Goal: Find specific page/section: Find specific page/section

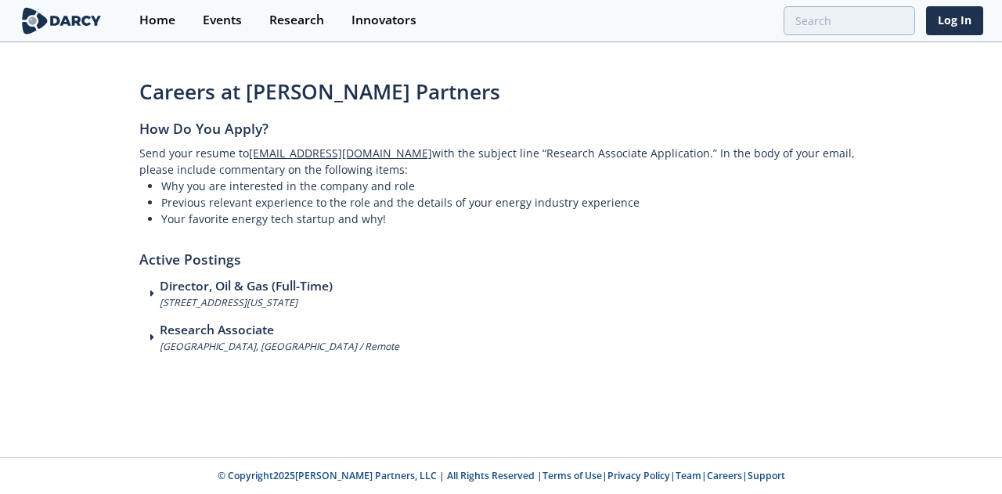
click at [404, 237] on h2 "Active Postings" at bounding box center [501, 252] width 724 height 51
click at [154, 289] on span at bounding box center [154, 293] width 9 height 11
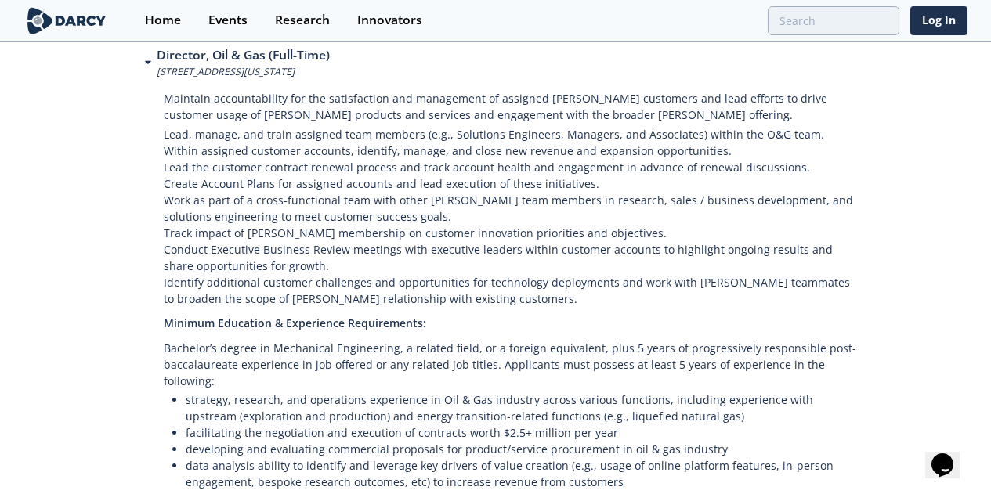
scroll to position [235, 0]
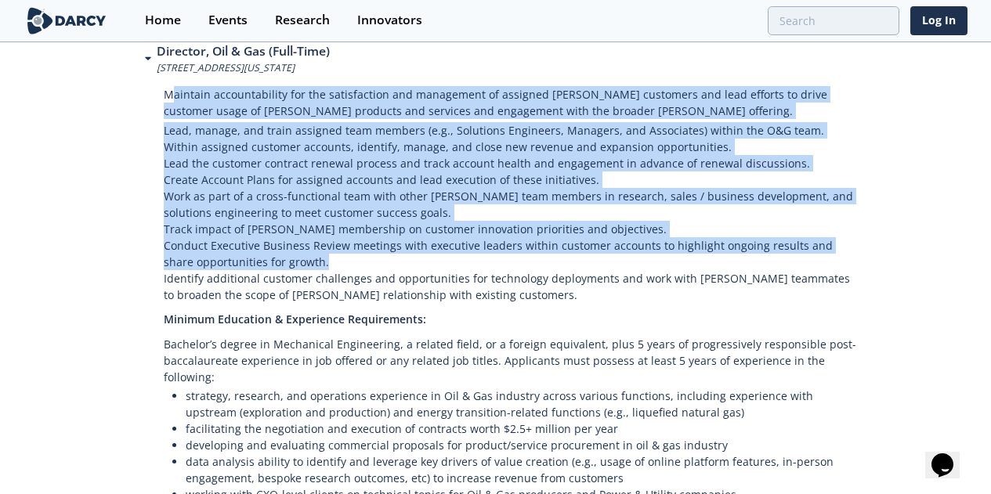
drag, startPoint x: 171, startPoint y: 102, endPoint x: 799, endPoint y: 280, distance: 653.0
click at [822, 275] on div "Maintain accountability for the satisfaction and management of assigned [PERSON…" at bounding box center [496, 310] width 724 height 471
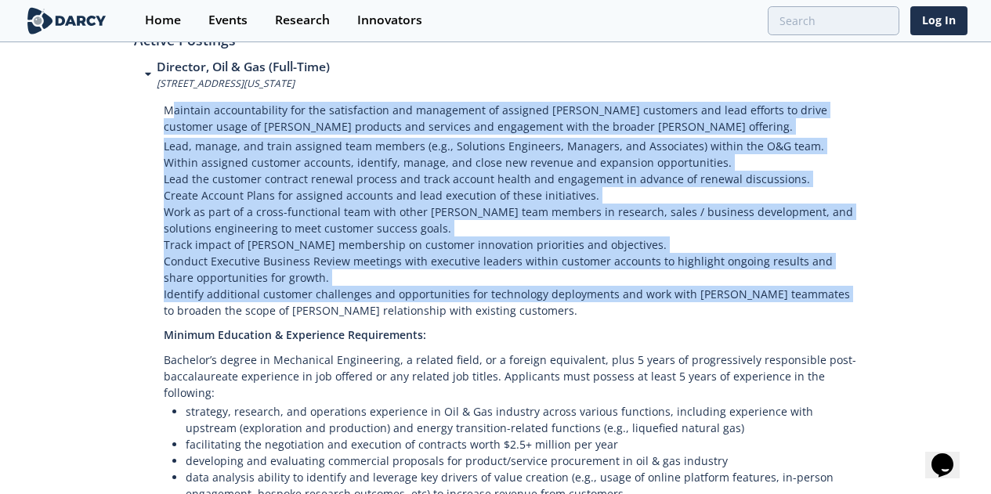
scroll to position [205, 0]
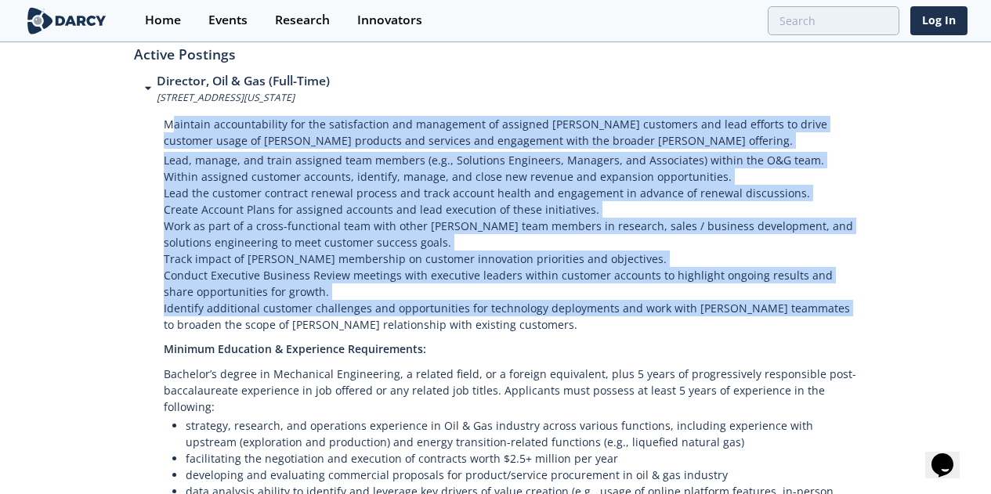
click at [276, 219] on p "Work as part of a cross-functional team with other [PERSON_NAME] team members i…" at bounding box center [511, 234] width 694 height 33
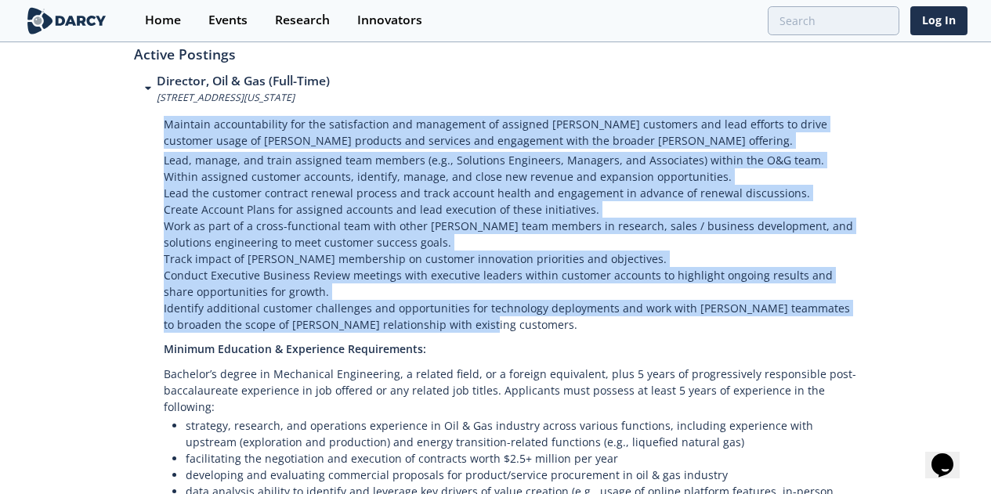
drag, startPoint x: 156, startPoint y: 121, endPoint x: 493, endPoint y: 327, distance: 395.8
click at [493, 327] on div "Maintain accountability for the satisfaction and management of assigned [PERSON…" at bounding box center [496, 340] width 724 height 471
click at [493, 327] on p "Identify additional customer challenges and opportunities for technology deploy…" at bounding box center [511, 318] width 694 height 36
drag, startPoint x: 495, startPoint y: 327, endPoint x: 125, endPoint y: 121, distance: 423.9
click at [125, 121] on div "Careers at [PERSON_NAME] Partners How Do You Apply? Send your resume to [EMAIL_…" at bounding box center [495, 279] width 991 height 815
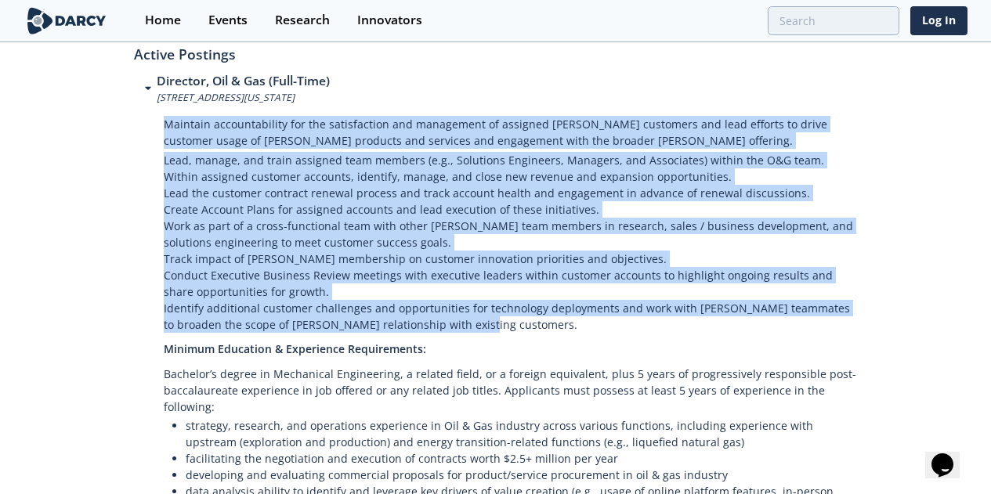
click at [169, 134] on p "Maintain accountability for the satisfaction and management of assigned [PERSON…" at bounding box center [511, 128] width 694 height 47
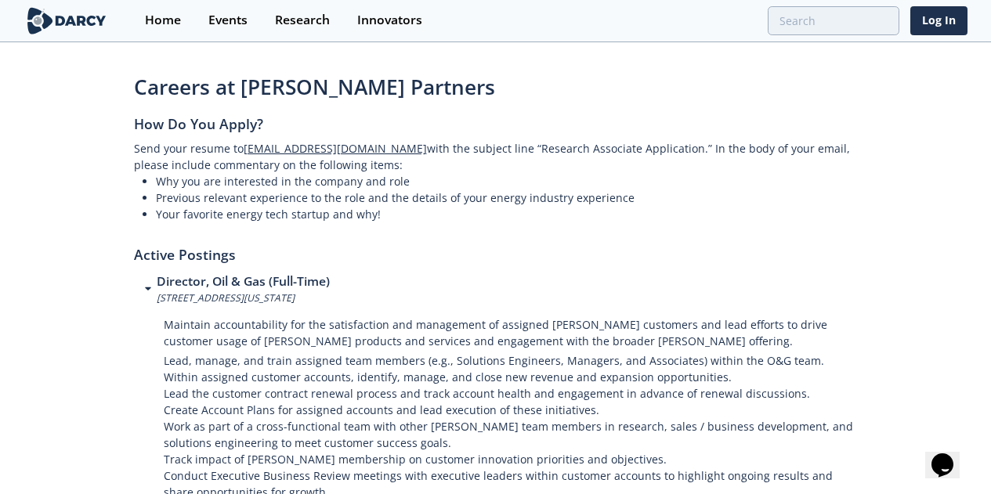
scroll to position [0, 0]
